Goal: Book appointment/travel/reservation

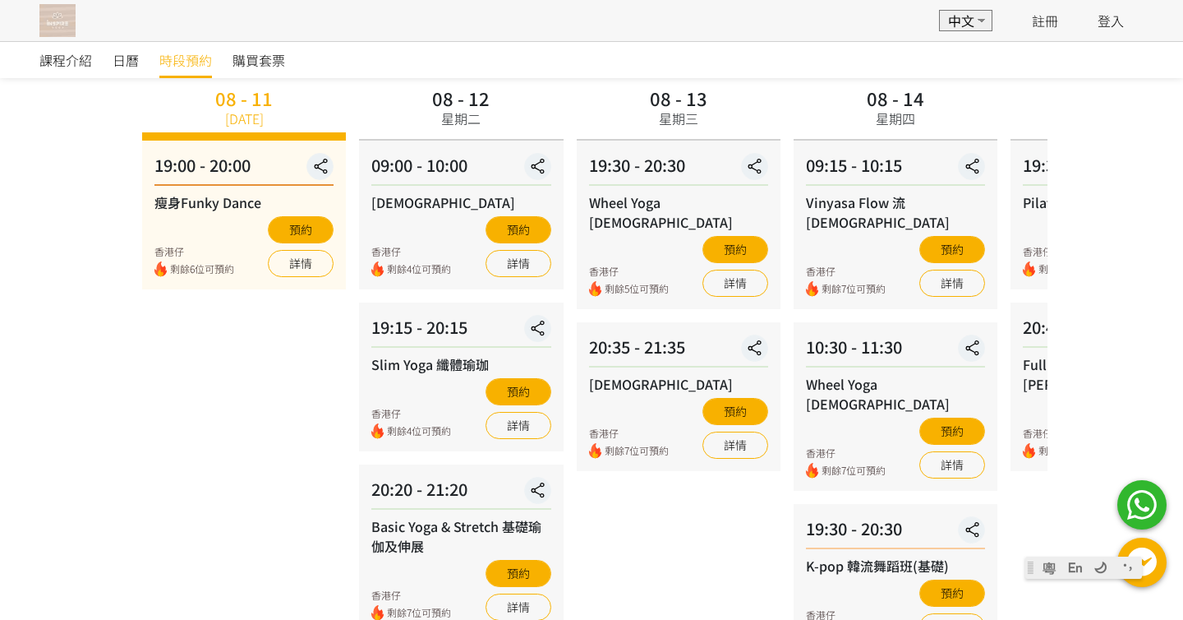
scroll to position [123, 0]
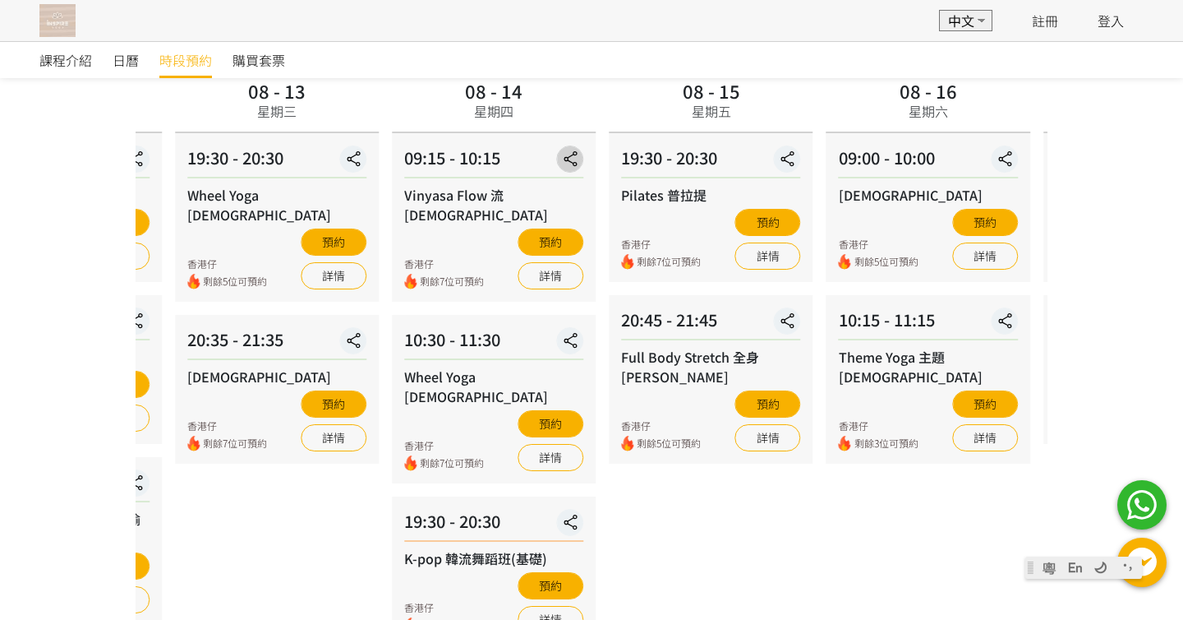
click at [537, 157] on div "08 - 14 星期四 09:15 - 10:15 Vinyasa Flow 流瑜伽 香港仔 剩餘7位可預約 預約 詳情 10:30 - 11:30 Whee…" at bounding box center [493, 360] width 217 height 570
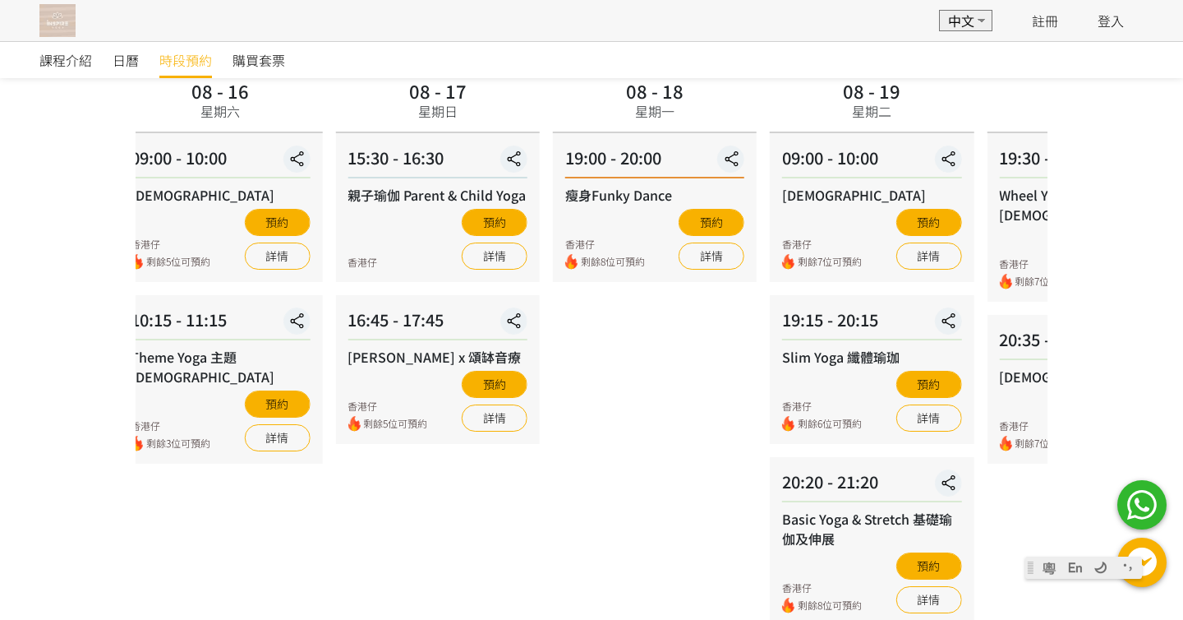
click at [239, 145] on div "08 - 16 星期六 09:00 - 10:00 Hatha 哈達瑜伽 香港仔 剩餘5位可預約 預約 詳情 10:15 - 11:15 Theme Yoga…" at bounding box center [220, 360] width 217 height 570
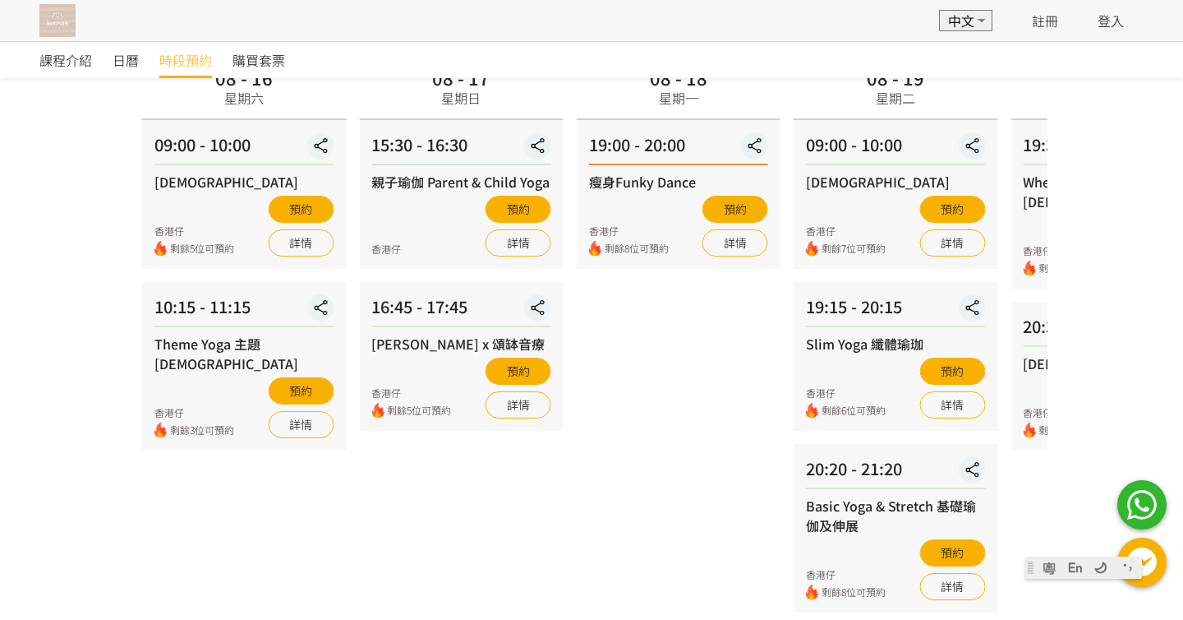
scroll to position [131, 0]
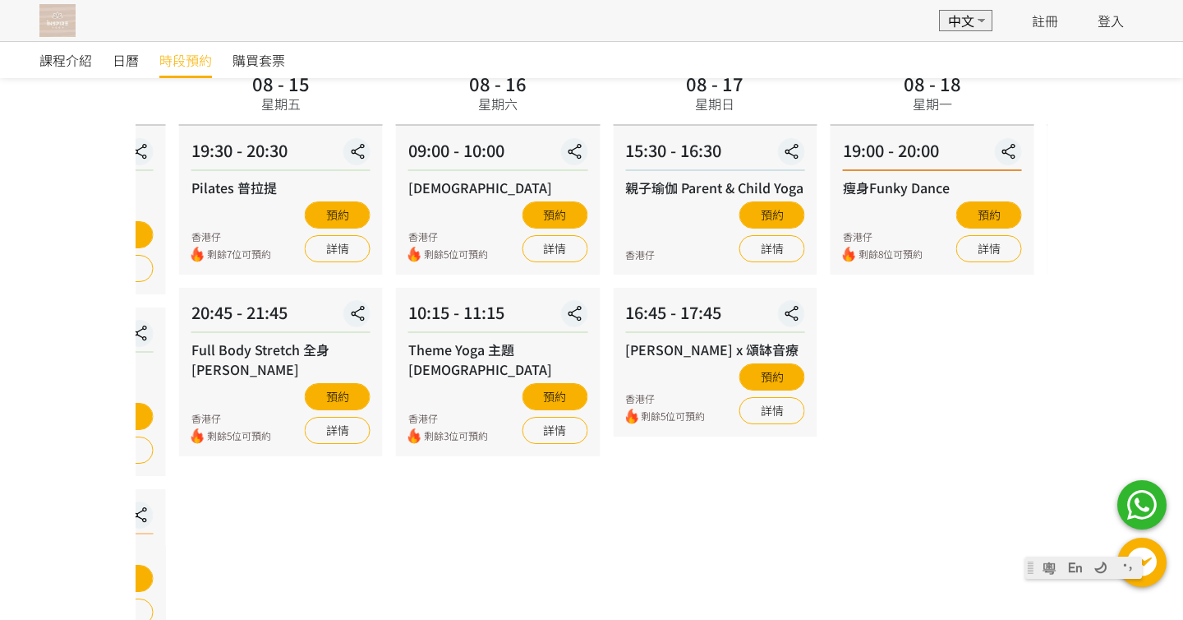
click at [808, 81] on div "08 - 17 星期日" at bounding box center [715, 96] width 204 height 58
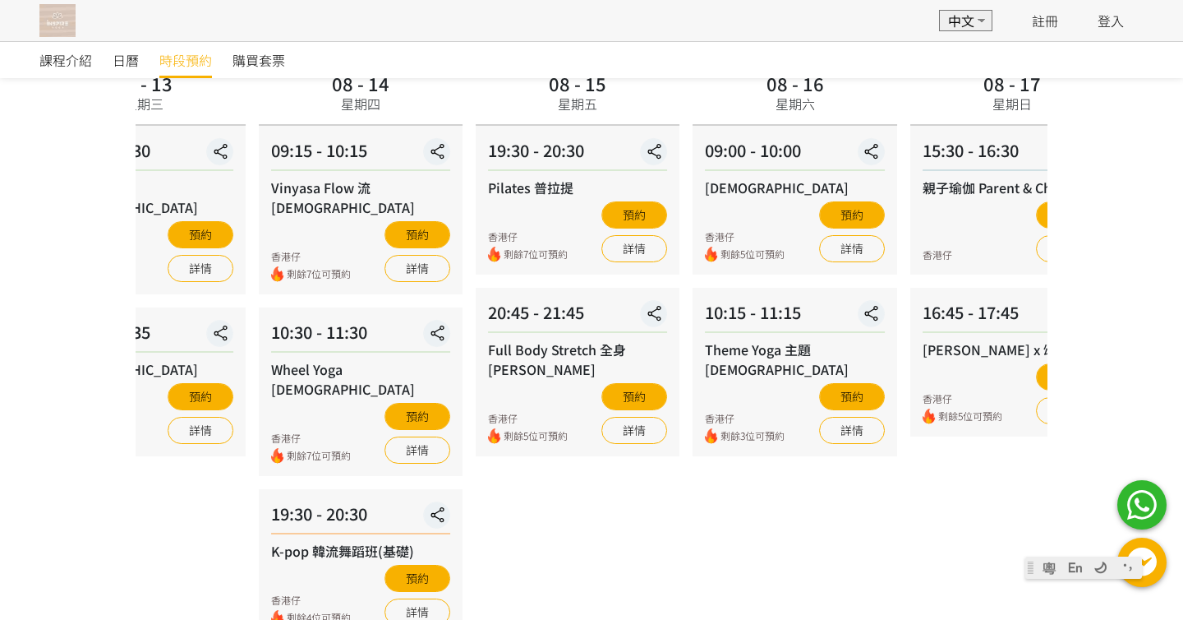
click at [841, 73] on div "課程介紹 日曆 時段預約 購買套票 時段預約 時段預約 所有課程 所有課程 瘦身Funky Dance Hatha 哈達瑜伽 Slim Yoga 纖體瑜珈 B…" at bounding box center [591, 320] width 1183 height 820
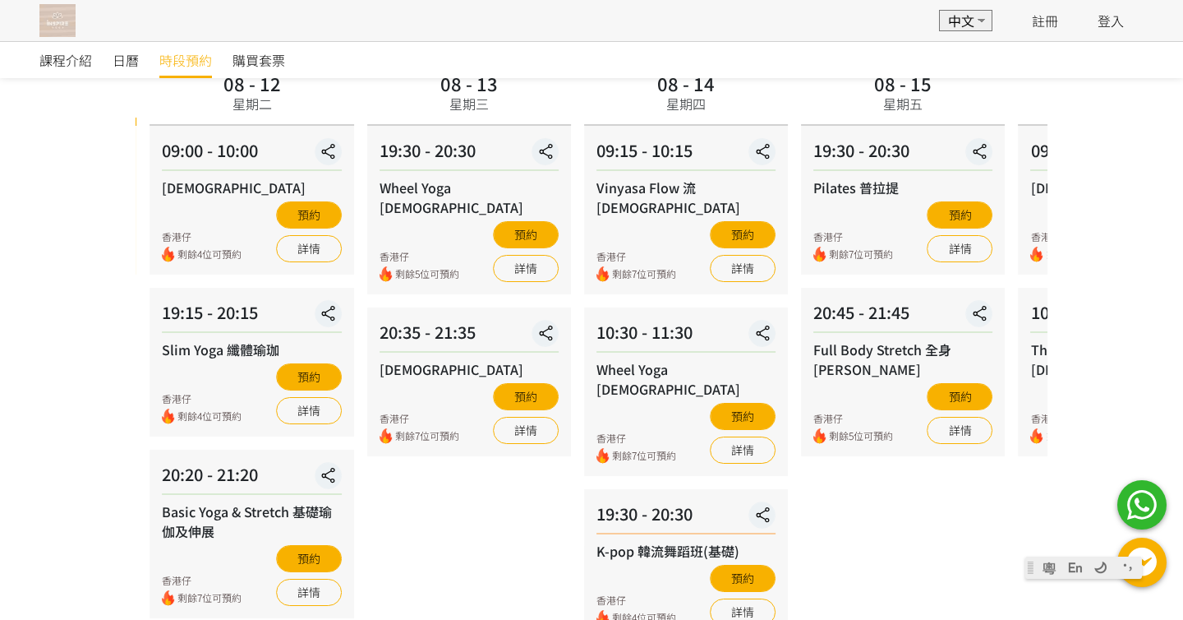
click at [806, 101] on div "08 - 15 星期五" at bounding box center [903, 96] width 204 height 58
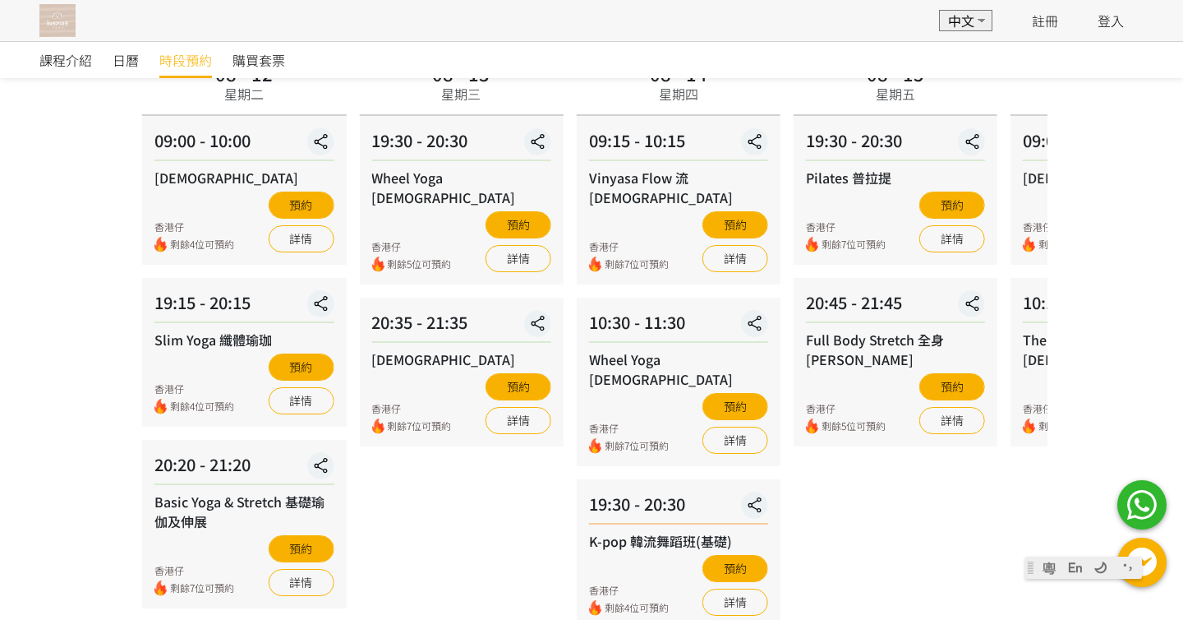
scroll to position [138, 0]
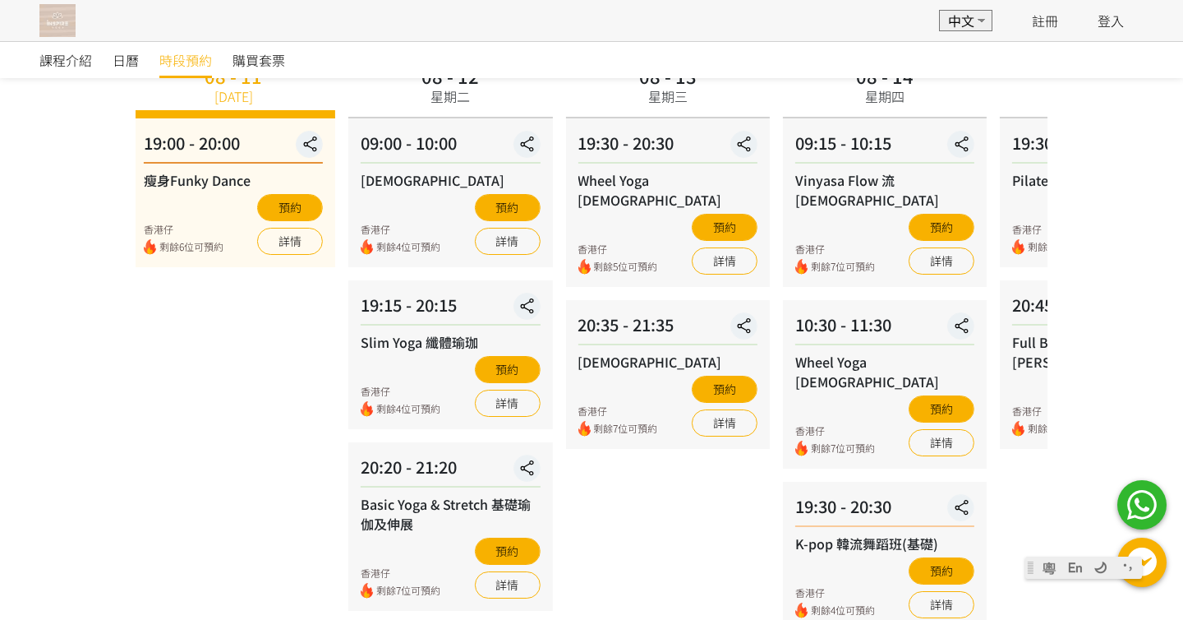
click at [709, 108] on div "08 - 13 星期三" at bounding box center [667, 89] width 204 height 58
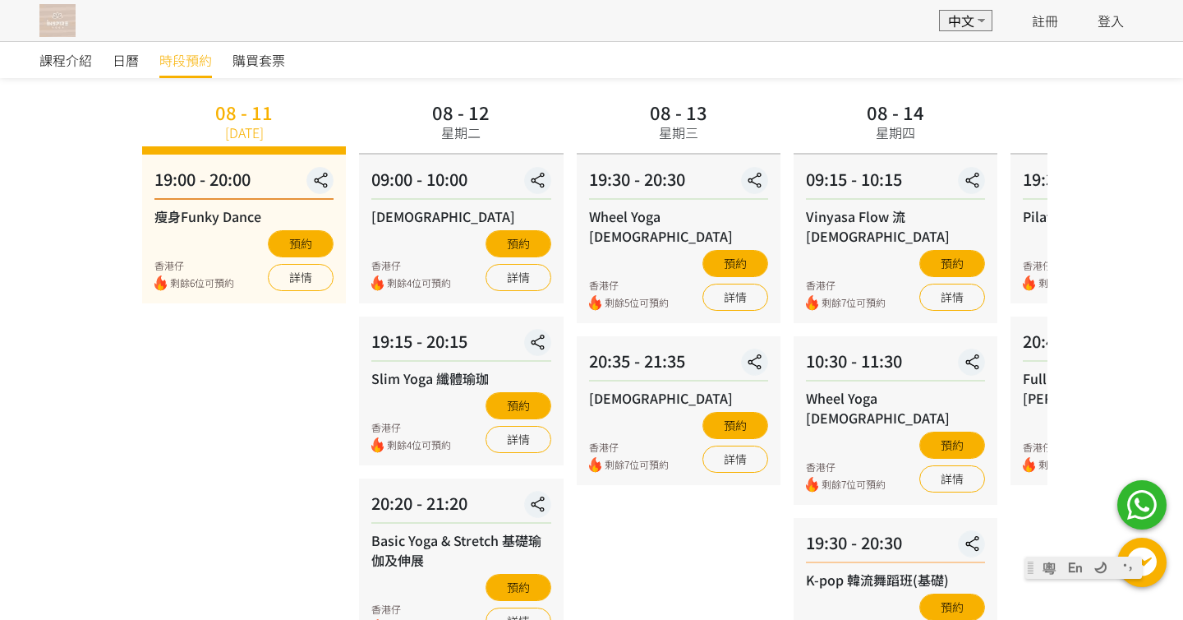
scroll to position [0, 0]
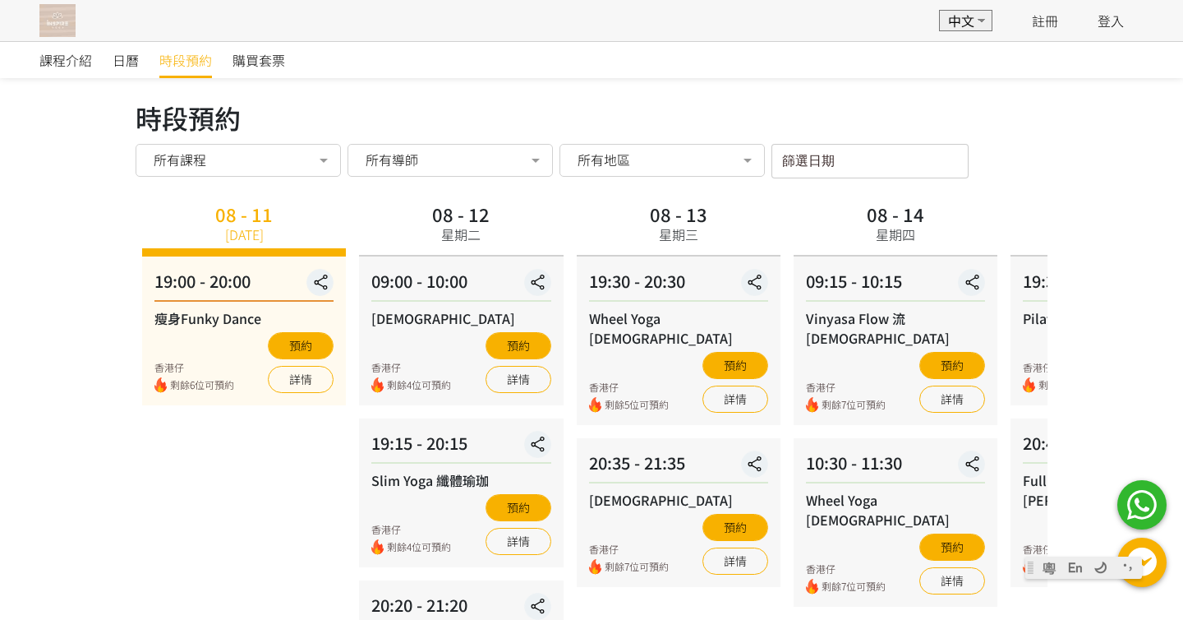
click at [54, 21] on img at bounding box center [57, 20] width 36 height 33
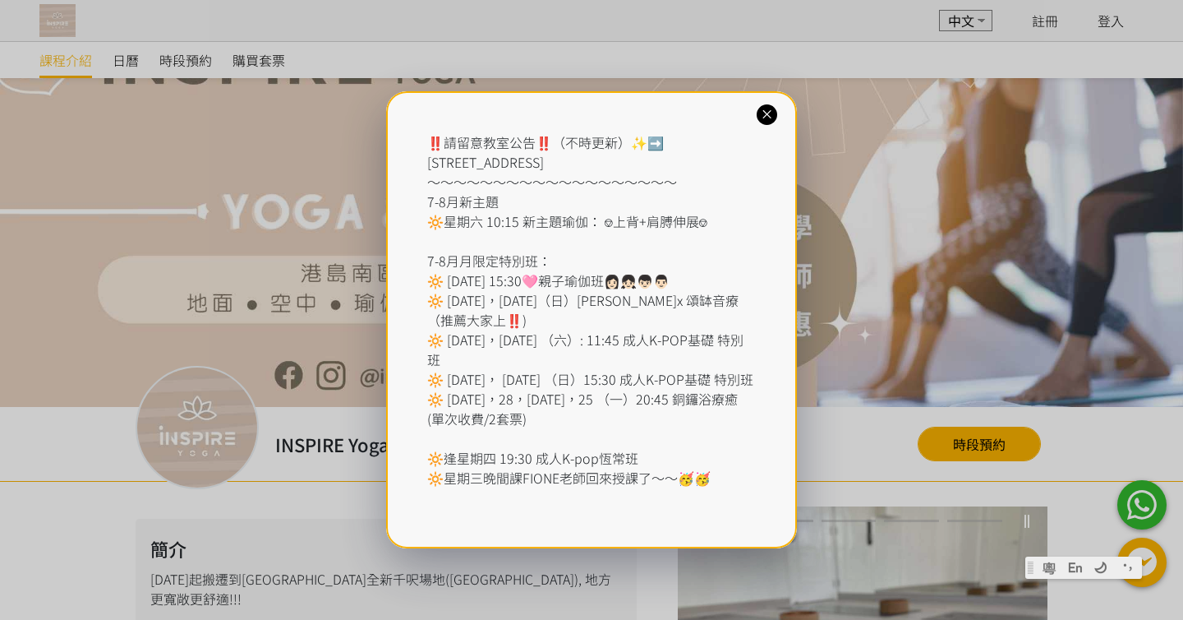
scroll to position [30, 0]
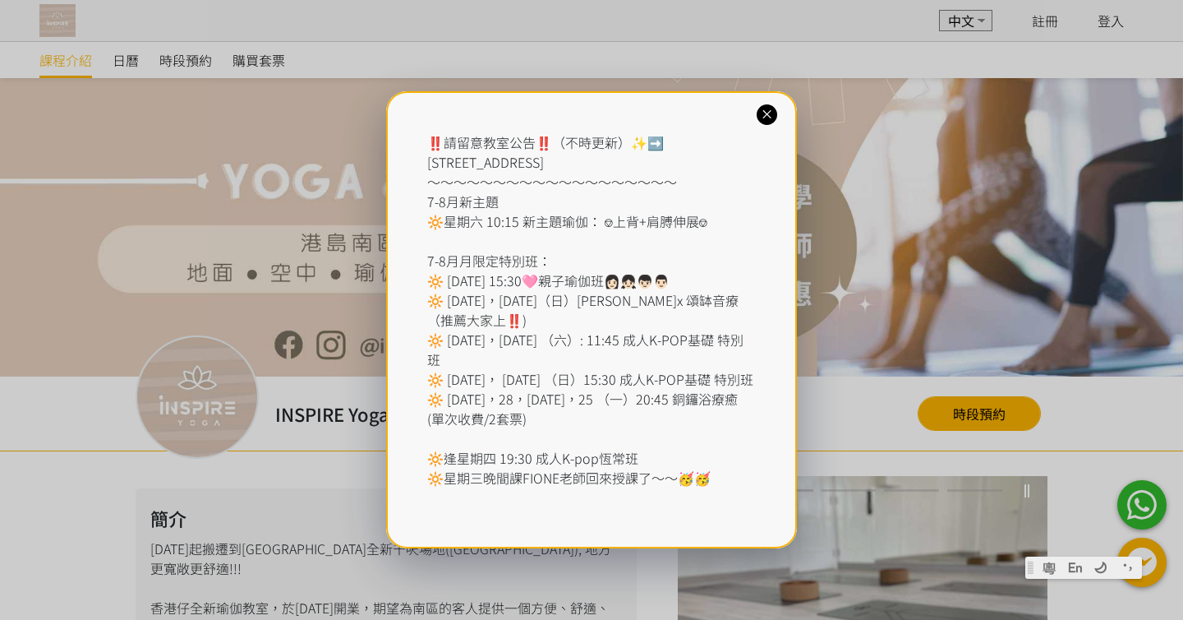
click at [763, 118] on icon at bounding box center [767, 115] width 16 height 16
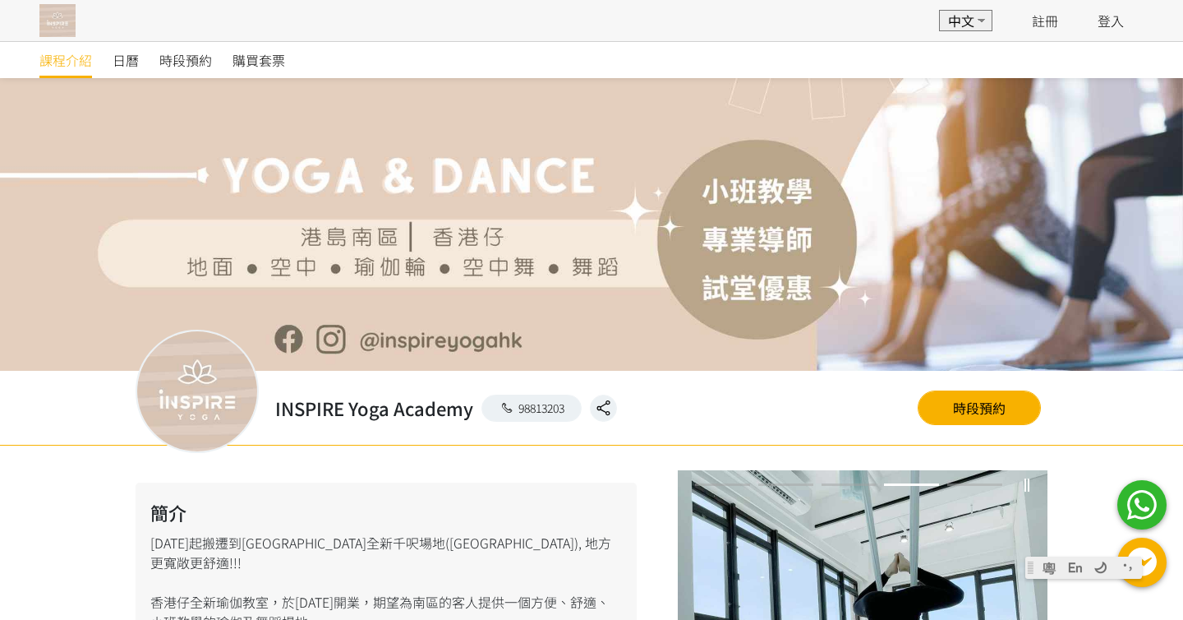
scroll to position [0, 0]
